Goal: Check status: Check status

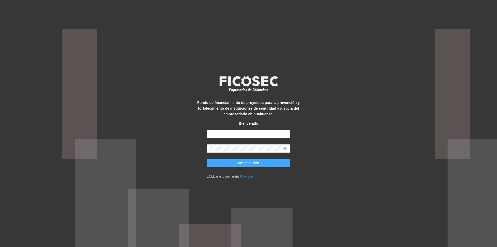
type input "**********"
click at [257, 163] on span "Iniciar sesión" at bounding box center [248, 163] width 21 height 6
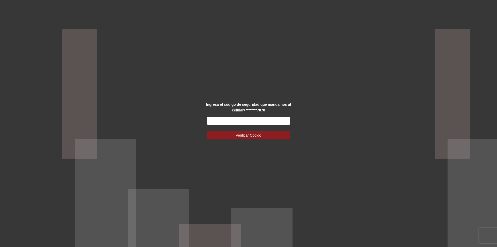
click at [256, 122] on input "text" at bounding box center [248, 120] width 83 height 8
type input "******"
click at [256, 133] on span "Verificar Código" at bounding box center [249, 135] width 26 height 6
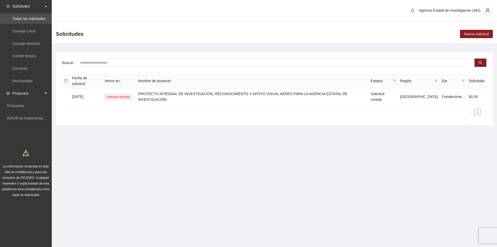
click at [46, 93] on icon at bounding box center [46, 93] width 3 height 0
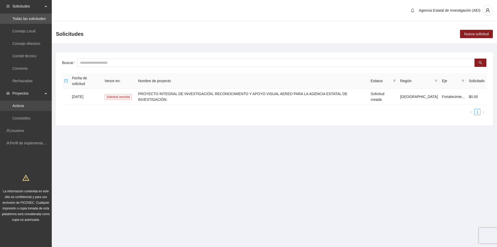
click at [22, 105] on link "Activos" at bounding box center [18, 105] width 12 height 4
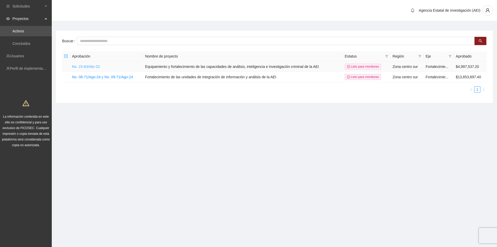
click at [86, 67] on link "No. 23-63/Abr-23" at bounding box center [86, 66] width 28 height 4
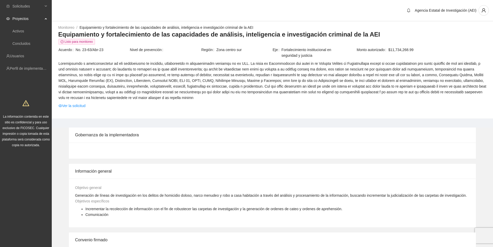
click at [110, 134] on div "Gobernanza de la implementadora" at bounding box center [272, 134] width 395 height 15
click at [24, 29] on link "Activos" at bounding box center [18, 31] width 12 height 4
click at [46, 18] on div "Proyectos" at bounding box center [26, 18] width 52 height 10
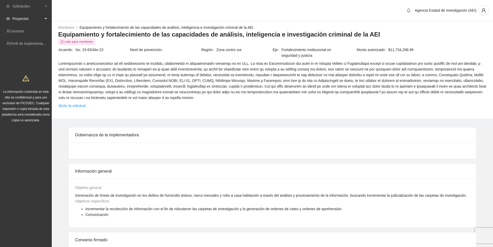
click at [46, 19] on icon at bounding box center [46, 19] width 3 height 0
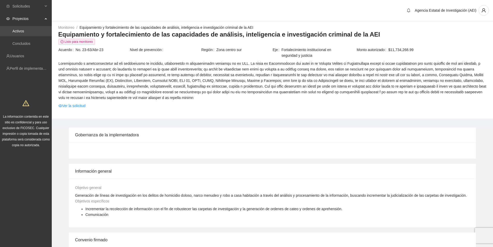
click at [24, 30] on link "Activos" at bounding box center [18, 31] width 12 height 4
click at [45, 18] on div "Proyectos" at bounding box center [26, 18] width 52 height 10
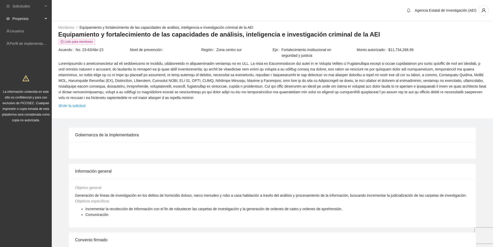
click at [45, 19] on icon at bounding box center [46, 19] width 3 height 0
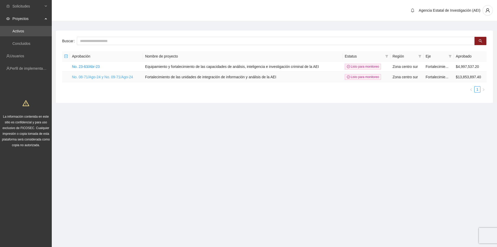
click at [106, 78] on link "No. 08-71/Ago-24 y No. 09-71/Ago-24" at bounding box center [102, 77] width 61 height 4
click at [107, 75] on link "No. 08-71/Ago-24 y No. 09-71/Ago-24" at bounding box center [102, 77] width 61 height 4
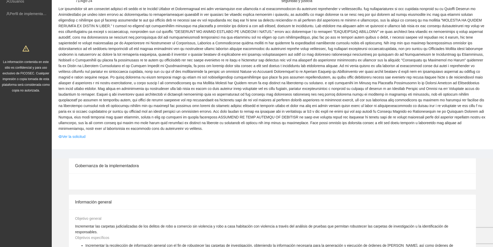
scroll to position [129, 0]
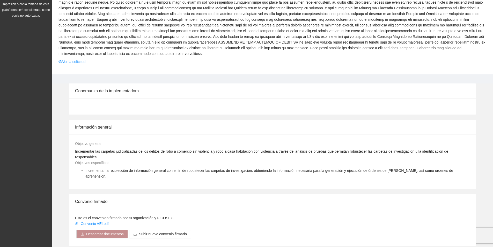
click at [129, 85] on div "Gobernanza de la implementadora" at bounding box center [272, 90] width 395 height 15
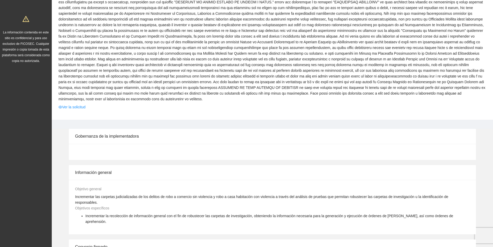
scroll to position [71, 0]
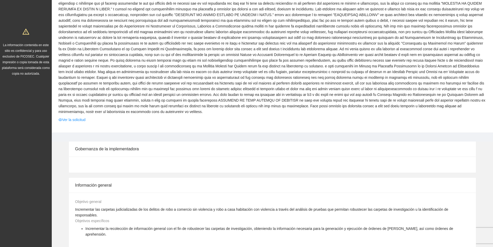
click at [101, 145] on div "Gobernanza de la implementadora" at bounding box center [272, 148] width 395 height 15
click at [101, 144] on div "Gobernanza de la implementadora" at bounding box center [272, 148] width 395 height 15
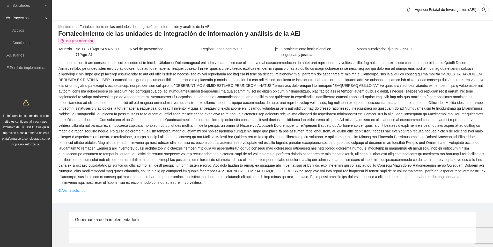
scroll to position [0, 0]
drag, startPoint x: 11, startPoint y: 101, endPoint x: 161, endPoint y: 14, distance: 173.0
click at [161, 14] on div "Agencia Estatal de Investigación (AEI)" at bounding box center [272, 10] width 441 height 21
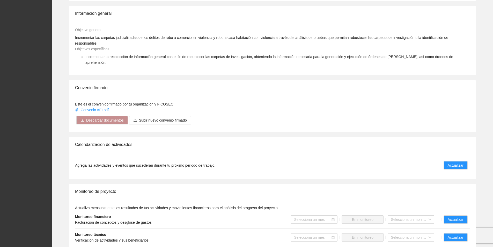
scroll to position [285, 0]
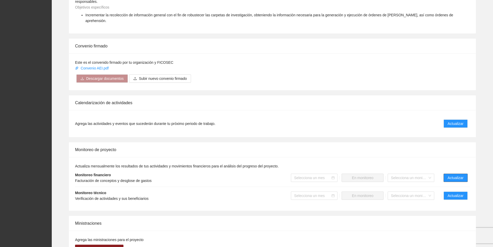
click at [448, 175] on span "Actualizar" at bounding box center [456, 178] width 16 height 6
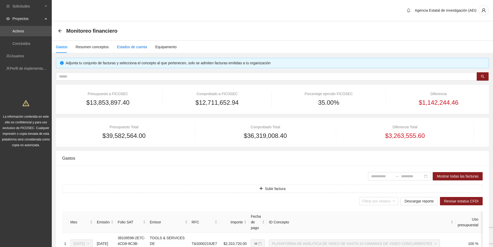
click at [137, 46] on div "Estados de cuenta" at bounding box center [132, 47] width 30 height 6
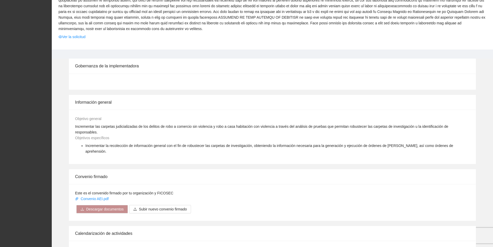
scroll to position [155, 0]
click at [117, 123] on span "Incrementar las carpetas judicializadas de los delitos de robo a comercio sin v…" at bounding box center [261, 128] width 373 height 10
click at [175, 142] on span "Incrementar la recolección de información general con el fin de robustecer las …" at bounding box center [269, 147] width 368 height 10
drag, startPoint x: 457, startPoint y: 132, endPoint x: 450, endPoint y: 133, distance: 6.8
click at [457, 134] on div "Objetivos específicos Incrementar la recolección de información general con el …" at bounding box center [272, 145] width 397 height 23
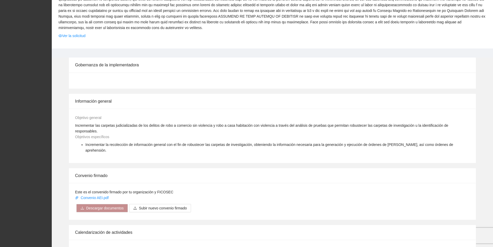
click at [457, 135] on div "Objetivos específicos Incrementar la recolección de información general con el …" at bounding box center [272, 145] width 397 height 23
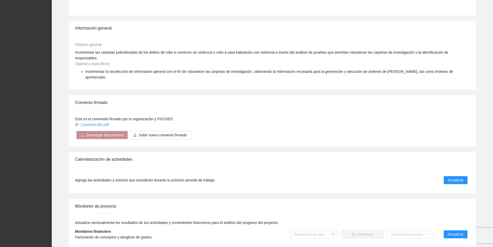
scroll to position [201, 0]
